Goal: Feedback & Contribution: Leave review/rating

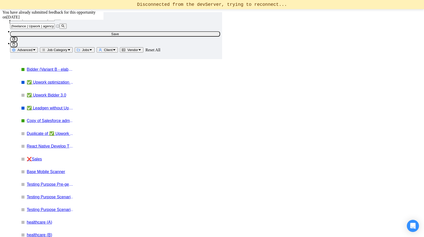
scroll to position [1350, 0]
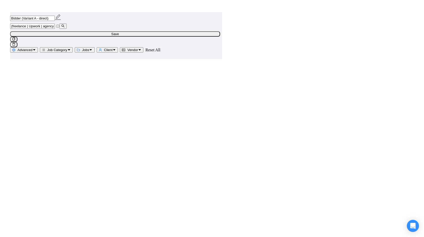
click at [109, 136] on main "Bidder (Variant A - direct) (freelance | Upwork | agency) ((Bid*) | proposal | …" at bounding box center [212, 216] width 404 height 2459
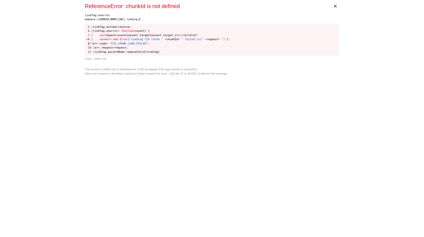
click at [263, 136] on div "× ReferenceError: chunkId is not defined linkTag.onerror webpack:/gigradar.io/w…" at bounding box center [212, 118] width 258 height 237
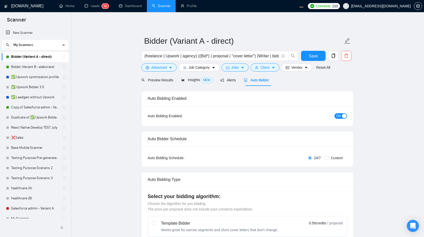
radio input "false"
radio input "true"
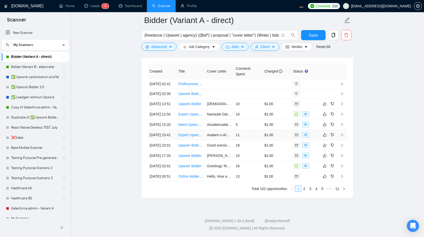
scroll to position [1329, 0]
click at [334, 101] on button "button" at bounding box center [332, 104] width 6 height 6
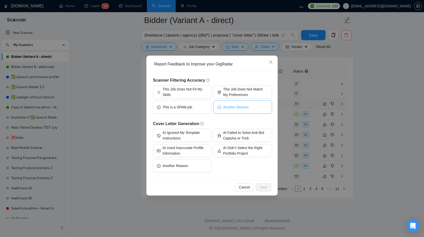
click at [226, 109] on span "Another Reason" at bounding box center [235, 107] width 25 height 6
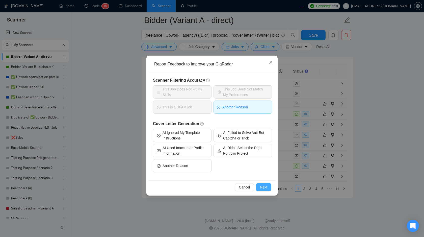
click at [264, 186] on span "Next" at bounding box center [263, 187] width 7 height 6
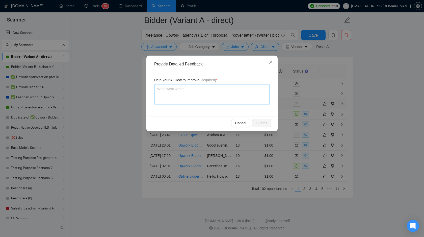
click at [224, 99] on textarea at bounding box center [212, 94] width 116 height 19
click at [222, 89] on textarea at bounding box center [212, 94] width 116 height 19
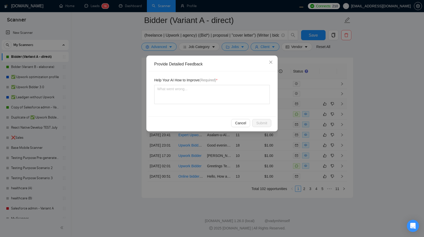
click at [183, 80] on span "Help Your AI How to Improve (Required) *" at bounding box center [185, 80] width 63 height 6
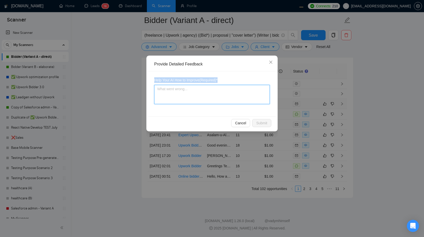
click at [189, 89] on textarea at bounding box center [212, 94] width 116 height 19
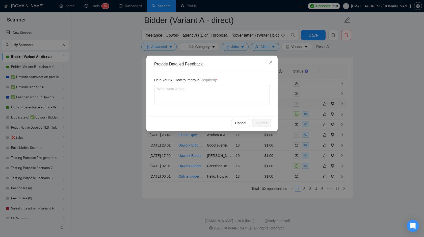
click at [230, 74] on div "Help Your AI How to Improve (Required) *" at bounding box center [212, 93] width 128 height 45
click at [206, 114] on div "Help Your AI How to Improve (Required) *" at bounding box center [212, 93] width 128 height 45
click at [204, 100] on textarea at bounding box center [212, 94] width 116 height 19
click at [204, 111] on div "Help Your AI How to Improve (Required) *" at bounding box center [212, 93] width 128 height 45
click at [226, 96] on textarea at bounding box center [212, 94] width 116 height 19
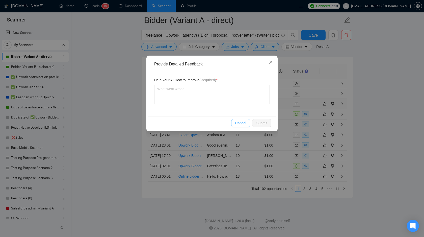
click at [242, 121] on span "Cancel" at bounding box center [240, 123] width 11 height 6
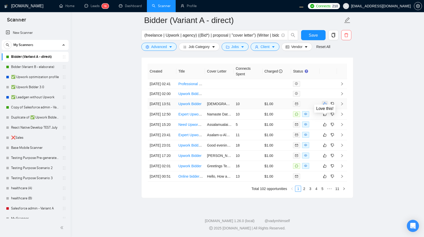
click at [325, 102] on icon "like" at bounding box center [325, 104] width 4 height 4
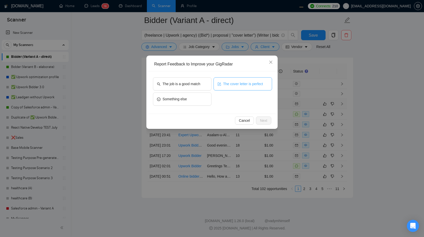
click at [233, 87] on button "The cover letter is perfect" at bounding box center [242, 83] width 59 height 13
click at [264, 119] on span "Next" at bounding box center [263, 121] width 7 height 6
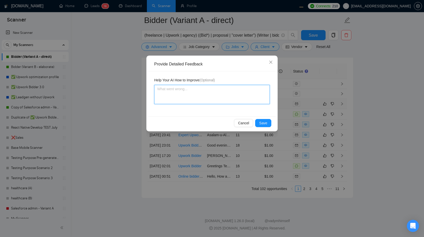
click at [223, 99] on textarea at bounding box center [212, 94] width 116 height 19
type textarea "i"
type textarea "i r"
type textarea "i re"
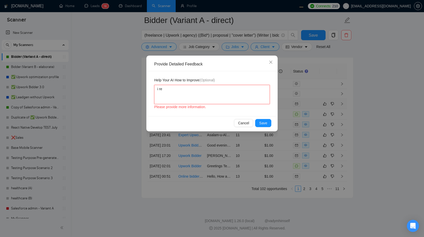
type textarea "i rea"
type textarea "i re"
type textarea "i r"
type textarea "i"
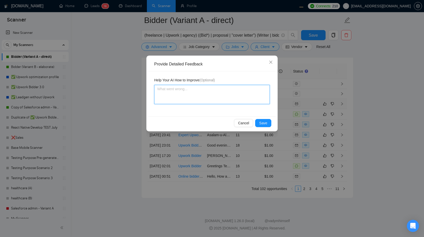
type textarea "p"
type textarea "pe"
type textarea "per"
type textarea "perf"
type textarea "perfe"
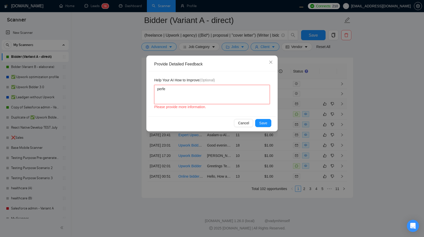
type textarea "perfec"
type textarea "perfect"
type textarea "perfect,"
type textarea "perfect, g"
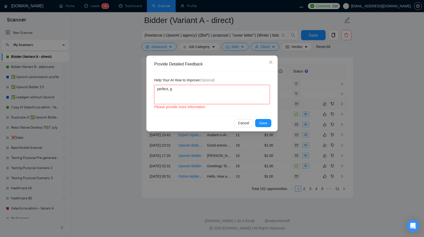
type textarea "perfect, gi"
type textarea "perfect, gig"
type textarea "perfect, gigr"
type textarea "perfect, gigra"
type textarea "perfect, gigrad"
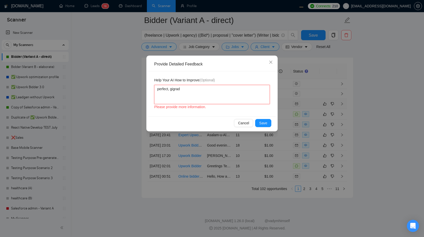
type textarea "perfect, gigrada"
type textarea "perfect, gigradar"
type textarea "perfect, gigradar da"
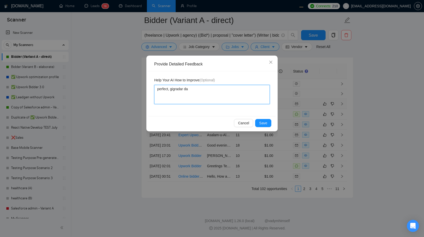
type textarea "perfect, gigradar da b"
type textarea "perfect, gigradar da be"
type textarea "perfect, gigradar da bes"
type textarea "perfect, gigradar da best"
click at [263, 121] on span "Save" at bounding box center [263, 123] width 8 height 6
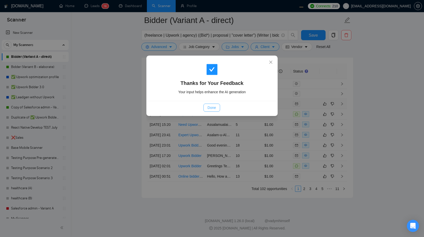
click at [207, 109] on button "Done" at bounding box center [211, 107] width 16 height 8
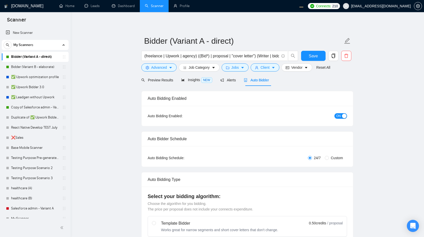
radio input "false"
radio input "true"
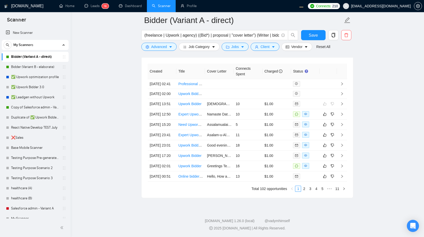
scroll to position [1324, 0]
click at [324, 116] on icon "like" at bounding box center [325, 114] width 4 height 4
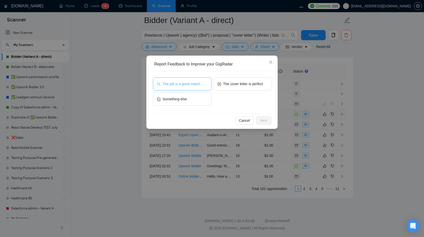
click at [195, 89] on button "The job is a good match" at bounding box center [182, 83] width 59 height 13
click at [231, 100] on div "The job is a good match The cover letter is perfect Something else" at bounding box center [212, 92] width 119 height 30
click at [263, 120] on span "Next" at bounding box center [263, 121] width 7 height 6
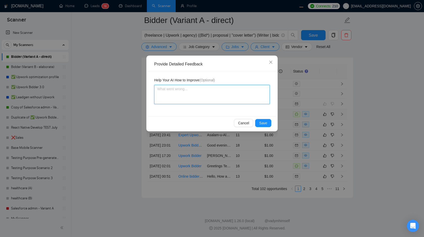
click at [225, 97] on textarea at bounding box center [212, 94] width 116 height 19
click at [246, 122] on span "Cancel" at bounding box center [243, 123] width 11 height 6
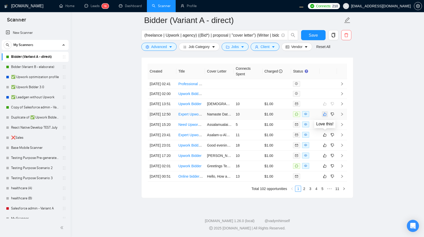
click at [326, 115] on button "button" at bounding box center [325, 114] width 6 height 6
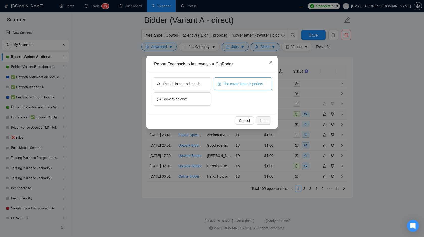
click at [220, 87] on button "The cover letter is perfect" at bounding box center [242, 83] width 59 height 13
click at [259, 122] on button "Next" at bounding box center [263, 120] width 15 height 8
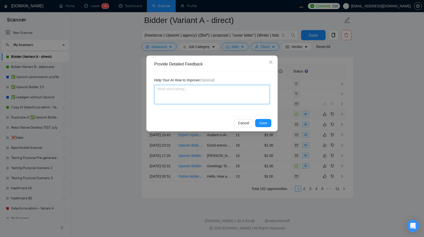
click at [218, 98] on textarea at bounding box center [212, 94] width 116 height 19
type textarea "P"
type textarea "Pe"
type textarea "Per"
type textarea "Perf"
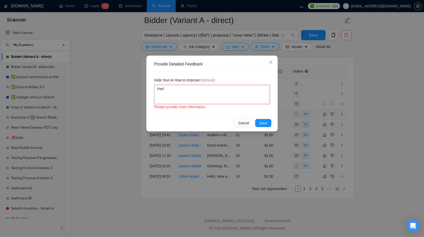
type textarea "Perfe"
type textarea "Perfec"
type textarea "Perfect"
type textarea "Perfect p"
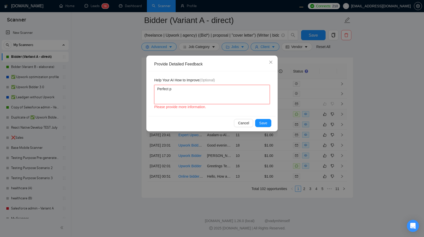
type textarea "Perfect pe"
type textarea "Perfect per"
type textarea "Perfect perf"
type textarea "Perfect perfe"
type textarea "Perfect perfec"
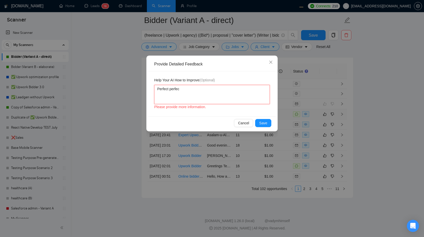
type textarea "Perfect perfect"
type textarea "Perfect perfect p"
type textarea "Perfect perfect pe"
type textarea "Perfect perfect per"
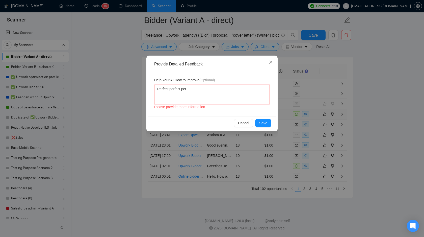
type textarea "Perfect perfect perf"
type textarea "Perfect perfect perfe"
type textarea "Perfect perfect perfec"
type textarea "Perfect perfect perfect"
click at [263, 124] on span "Save" at bounding box center [263, 123] width 8 height 6
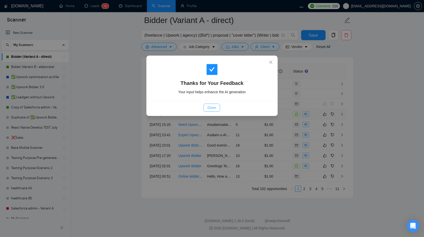
click at [209, 110] on span "Done" at bounding box center [211, 108] width 8 height 6
